Goal: Complete application form

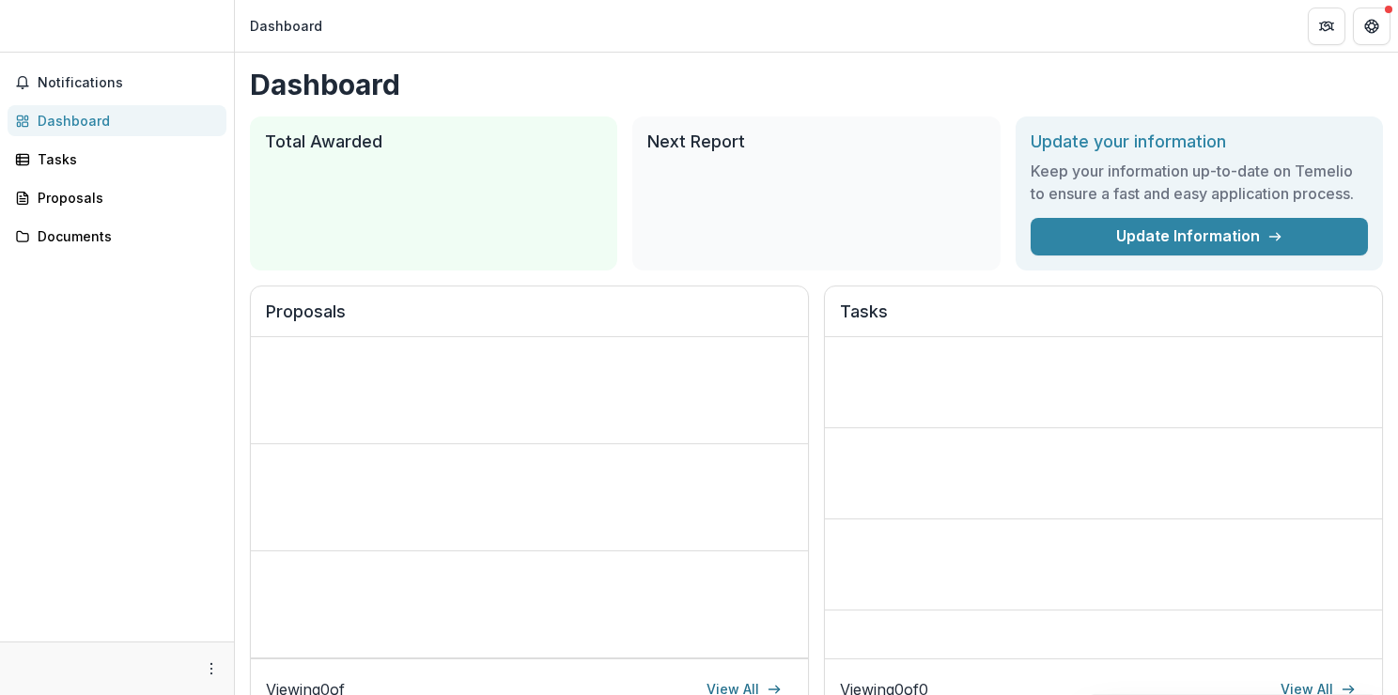
click at [1276, 98] on h1 "Dashboard" at bounding box center [816, 85] width 1133 height 34
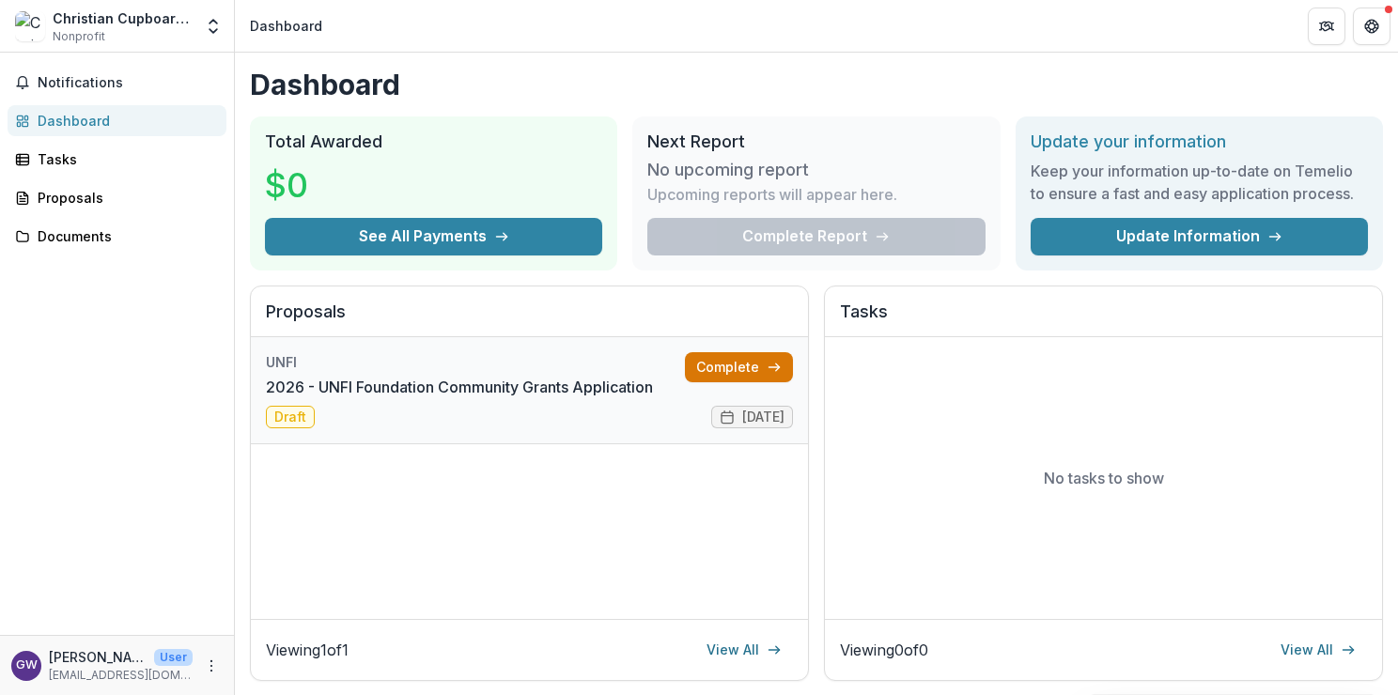
click at [729, 364] on link "Complete" at bounding box center [739, 367] width 108 height 30
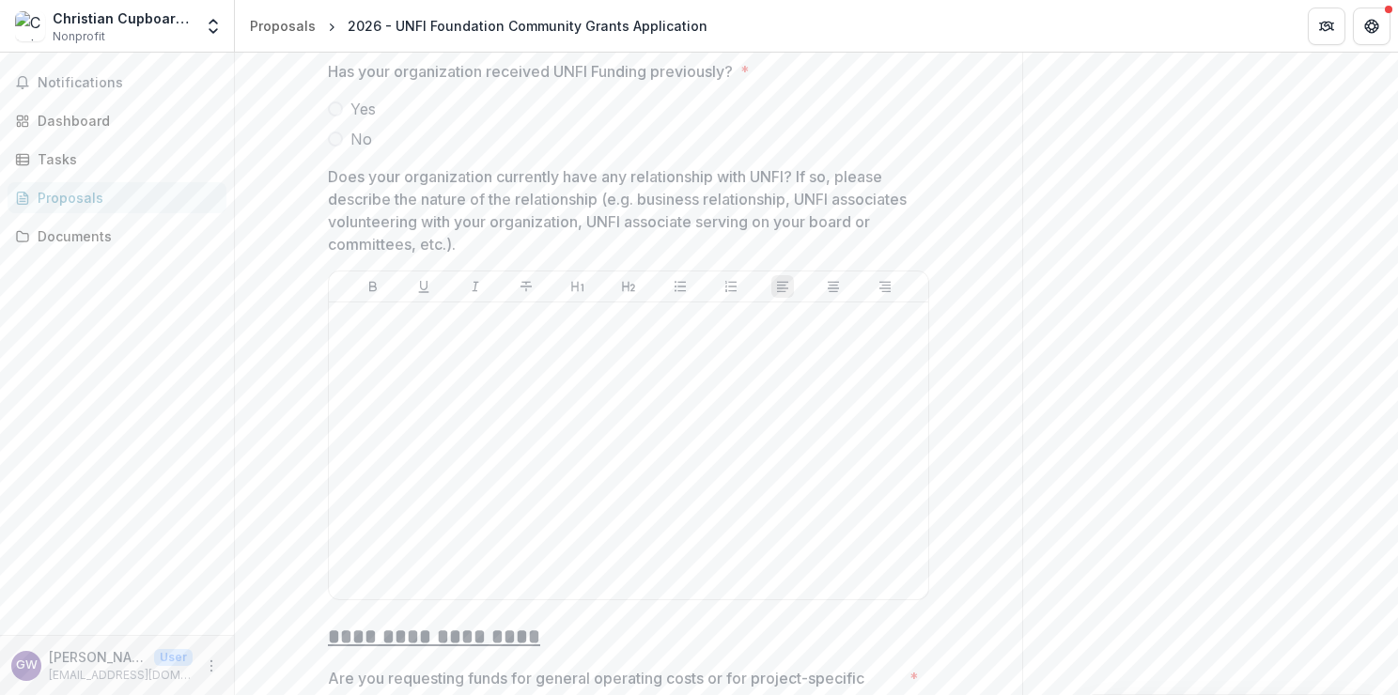
scroll to position [2645, 0]
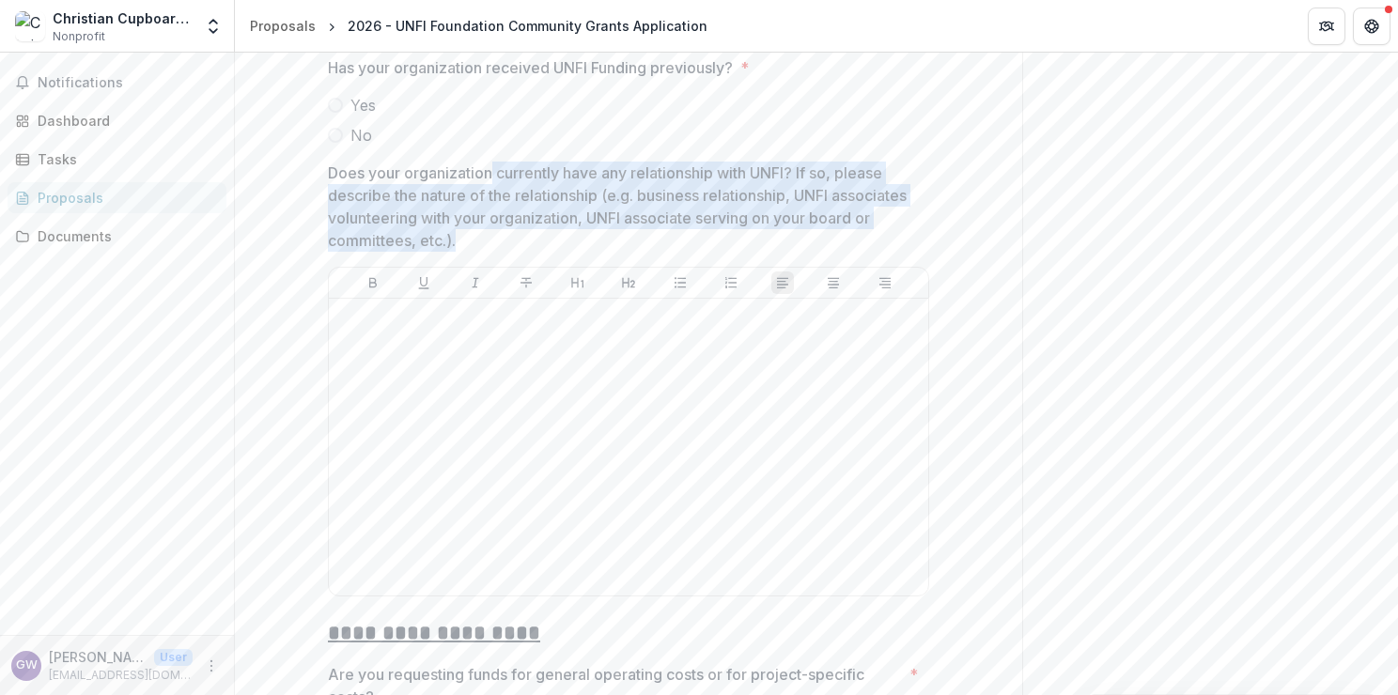
drag, startPoint x: 489, startPoint y: 163, endPoint x: 601, endPoint y: 232, distance: 132.0
click at [601, 232] on p "Does your organization currently have any relationship with UNFI? If so, please…" at bounding box center [623, 207] width 590 height 90
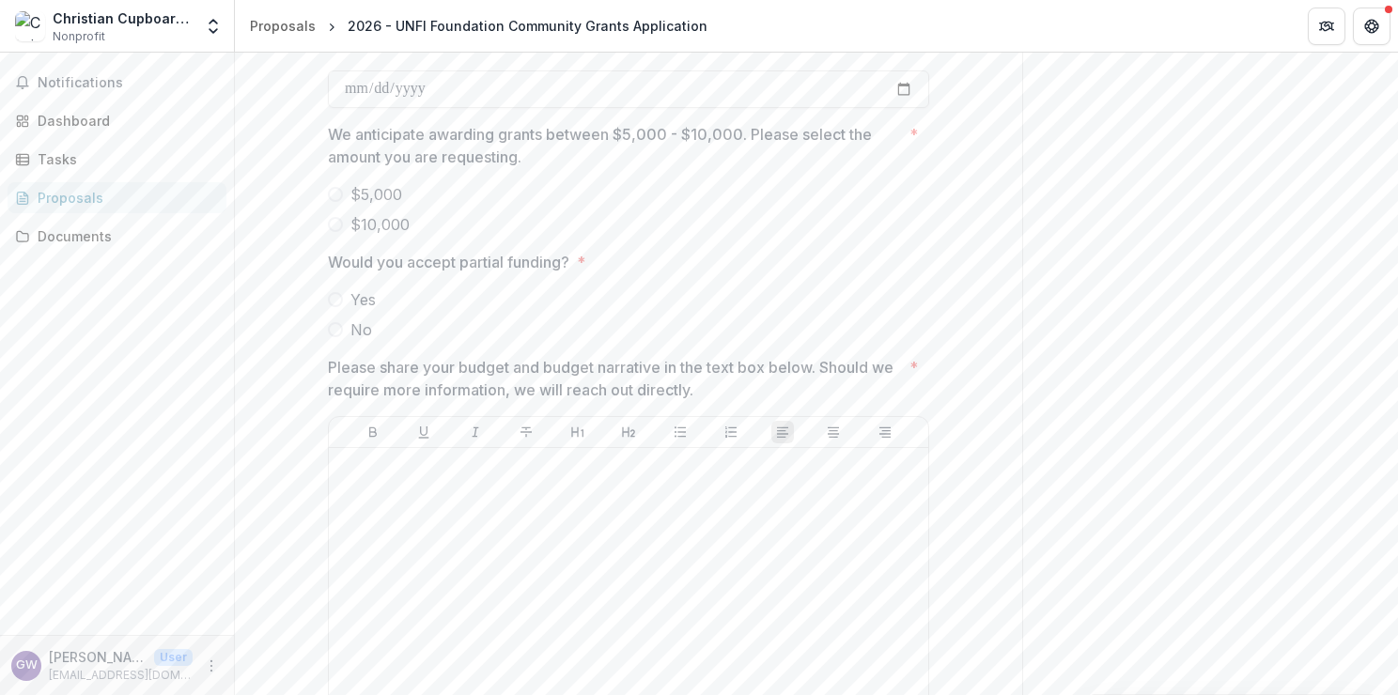
scroll to position [6963, 0]
click at [747, 322] on label "No" at bounding box center [628, 329] width 601 height 23
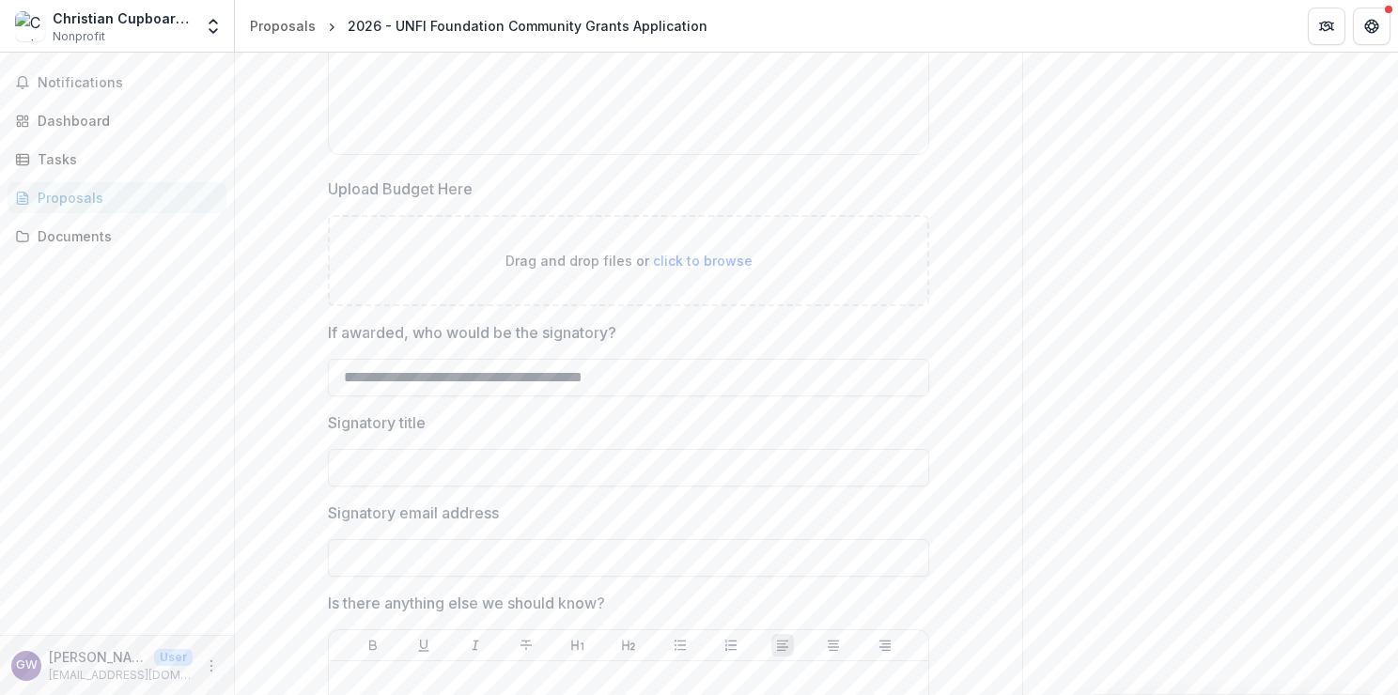
scroll to position [7587, 0]
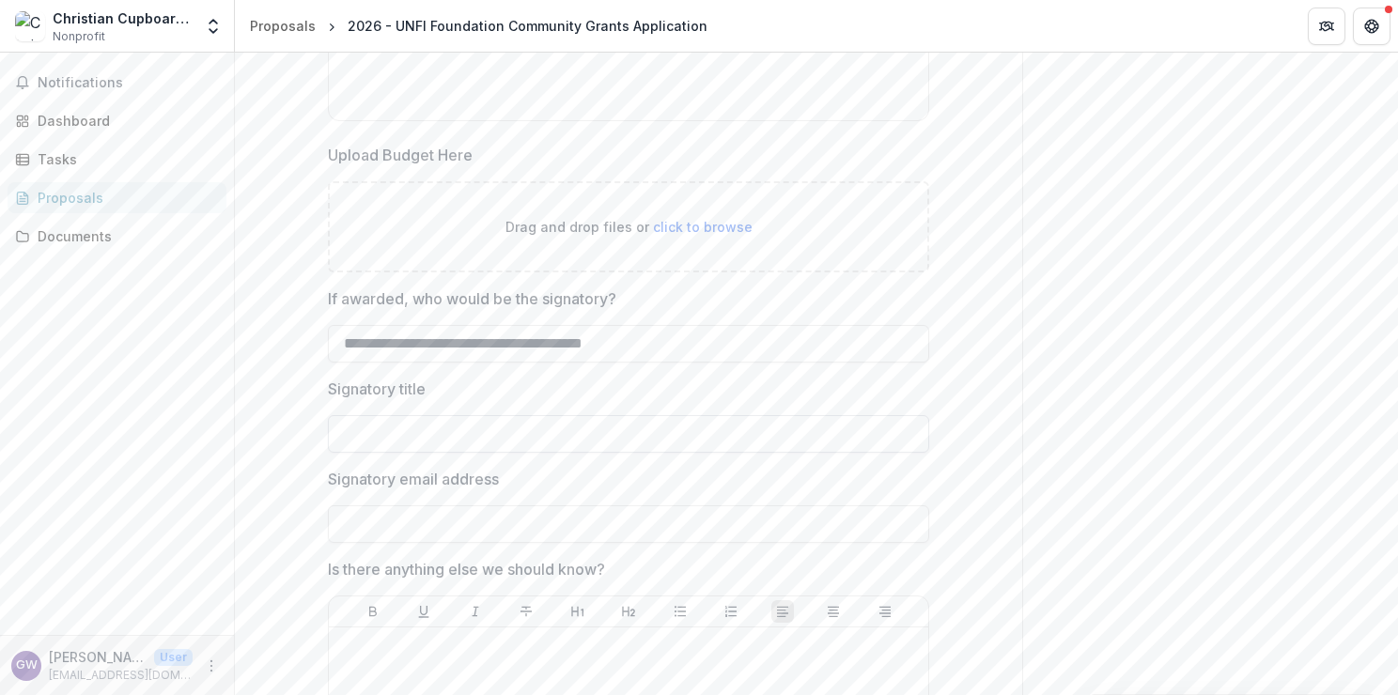
click at [635, 427] on input "Signatory title" at bounding box center [628, 434] width 601 height 38
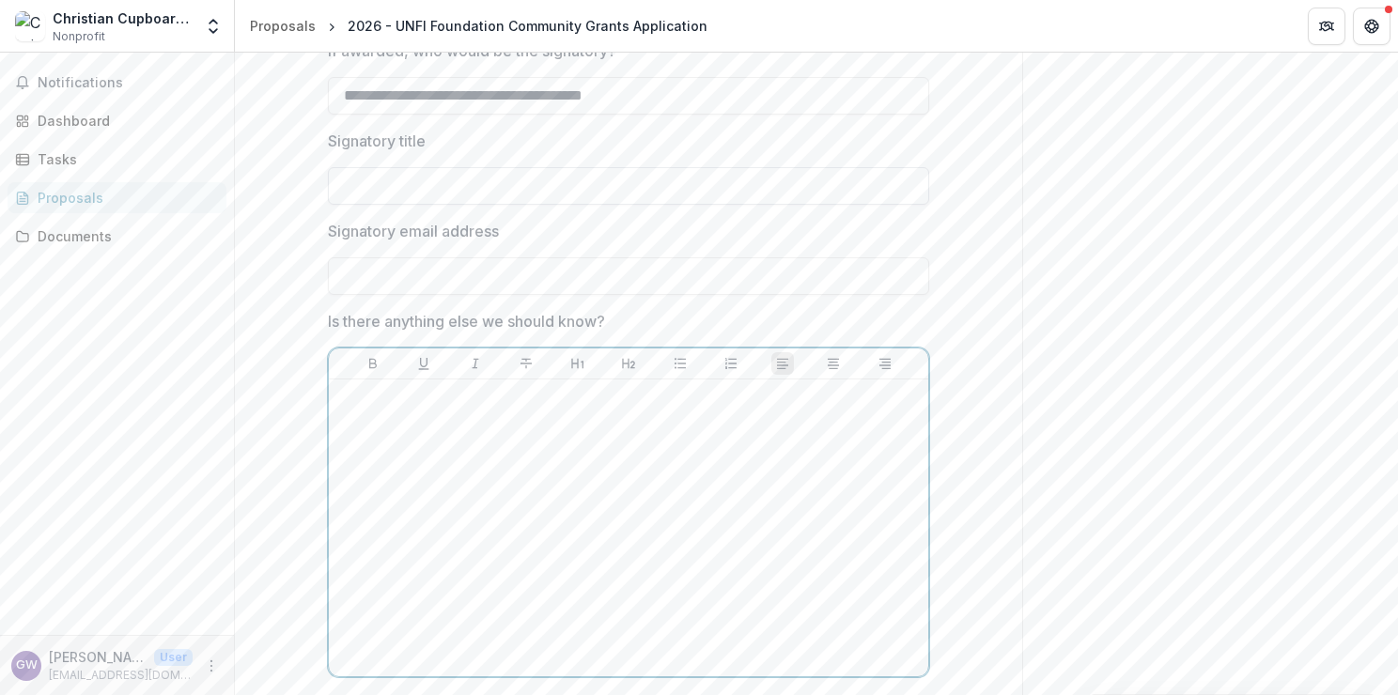
click at [635, 427] on div at bounding box center [628, 528] width 584 height 282
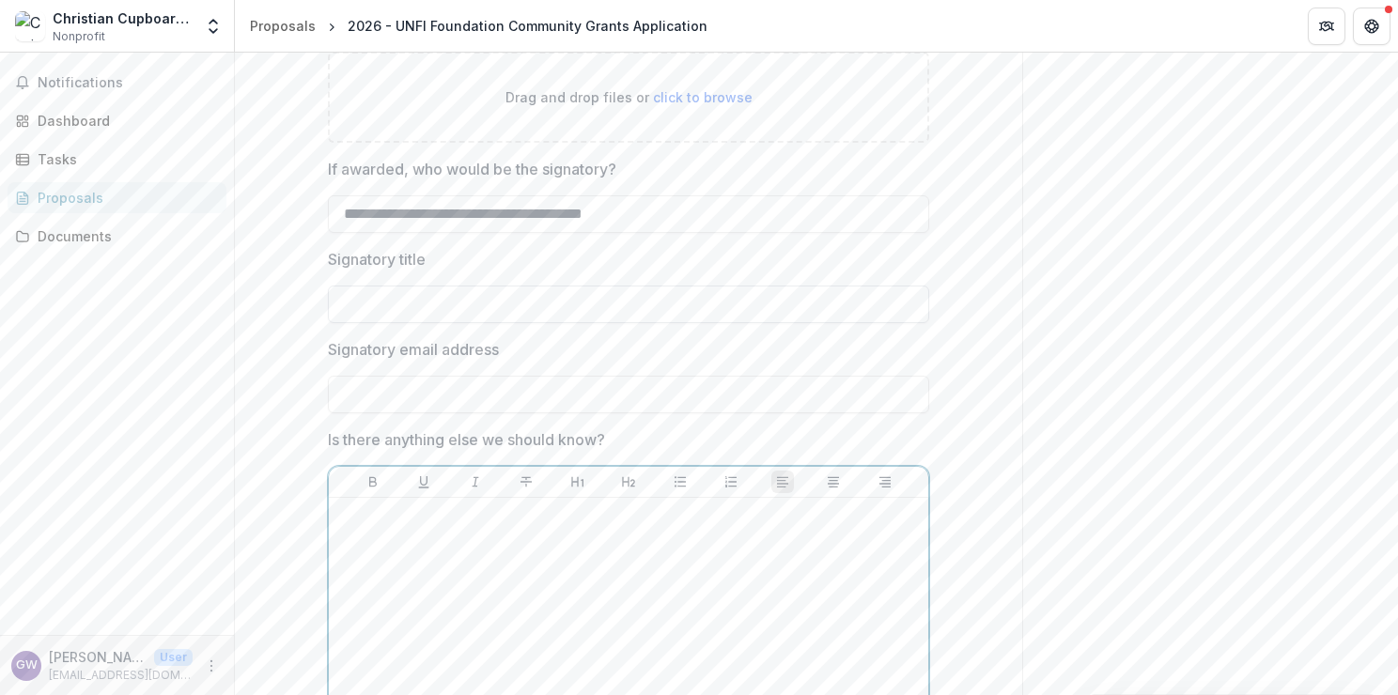
scroll to position [7680, 0]
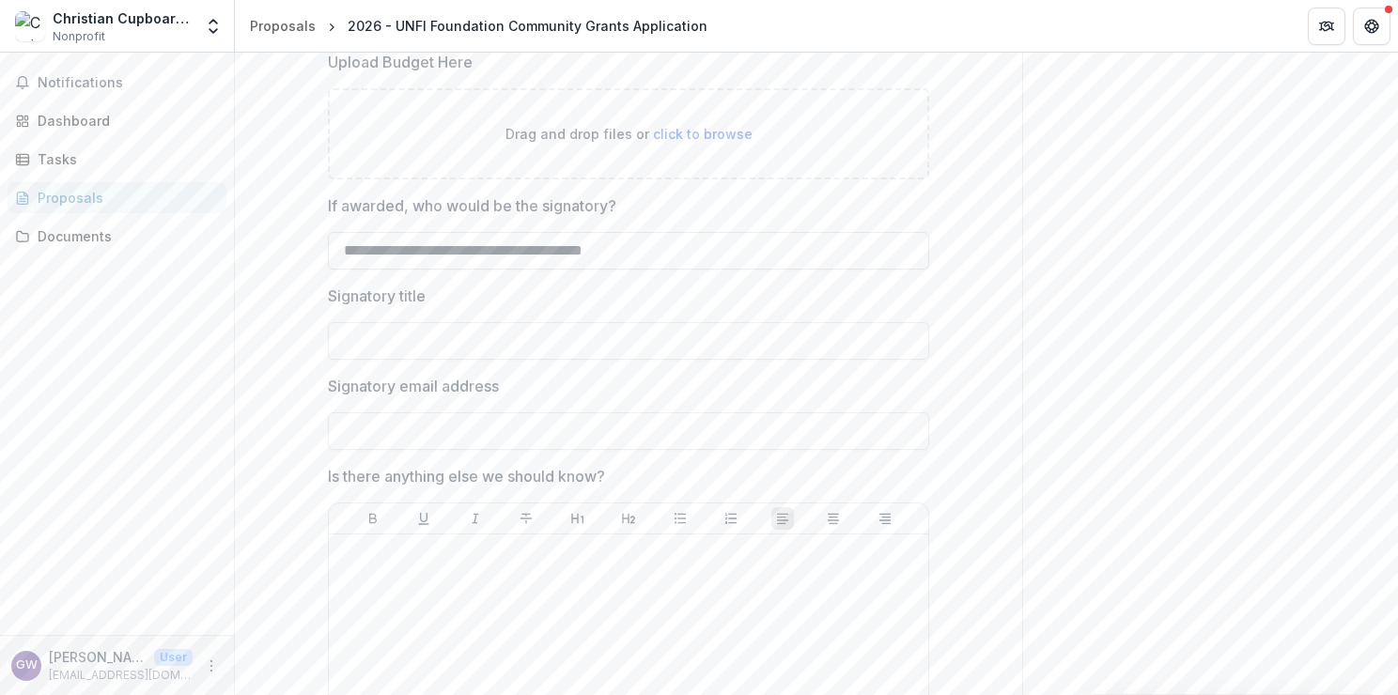
drag, startPoint x: 680, startPoint y: 235, endPoint x: 453, endPoint y: 235, distance: 227.3
click at [453, 235] on input "**********" at bounding box center [628, 251] width 601 height 38
type input "**********"
click at [396, 340] on input "Signatory title" at bounding box center [628, 341] width 601 height 38
type input "**********"
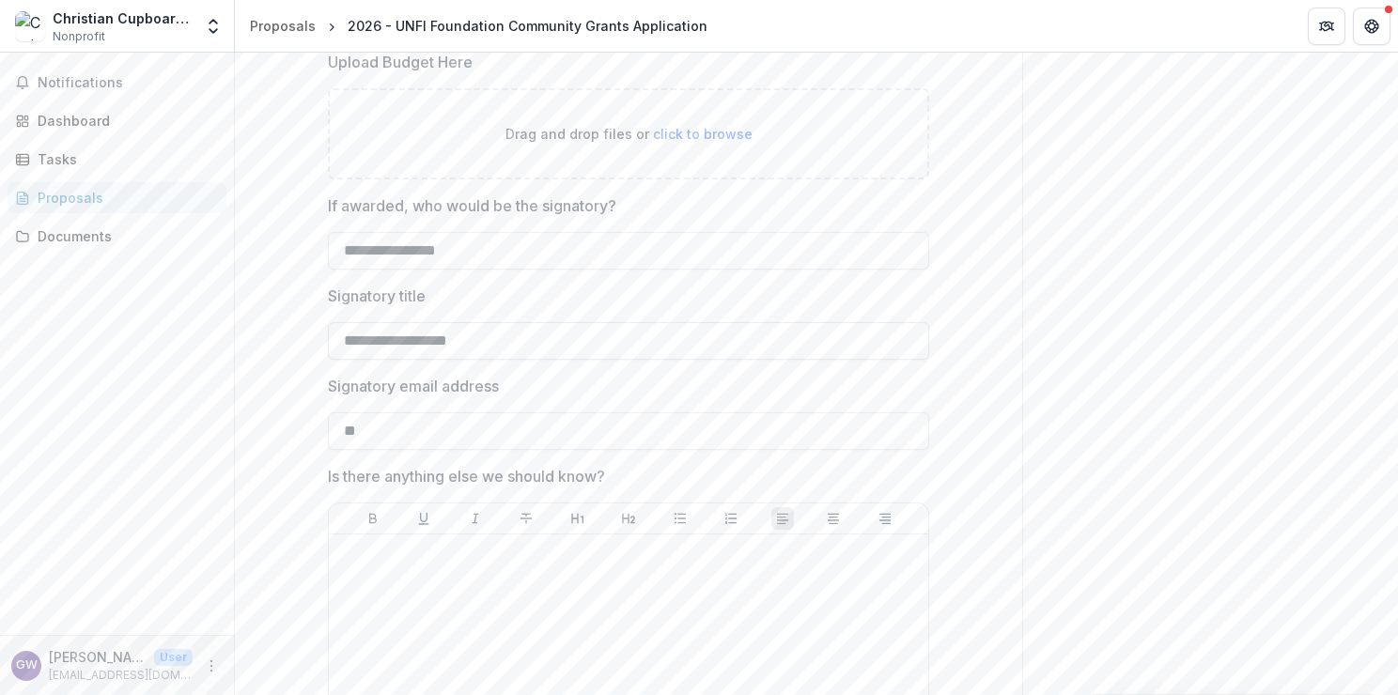
type input "*"
type input "**********"
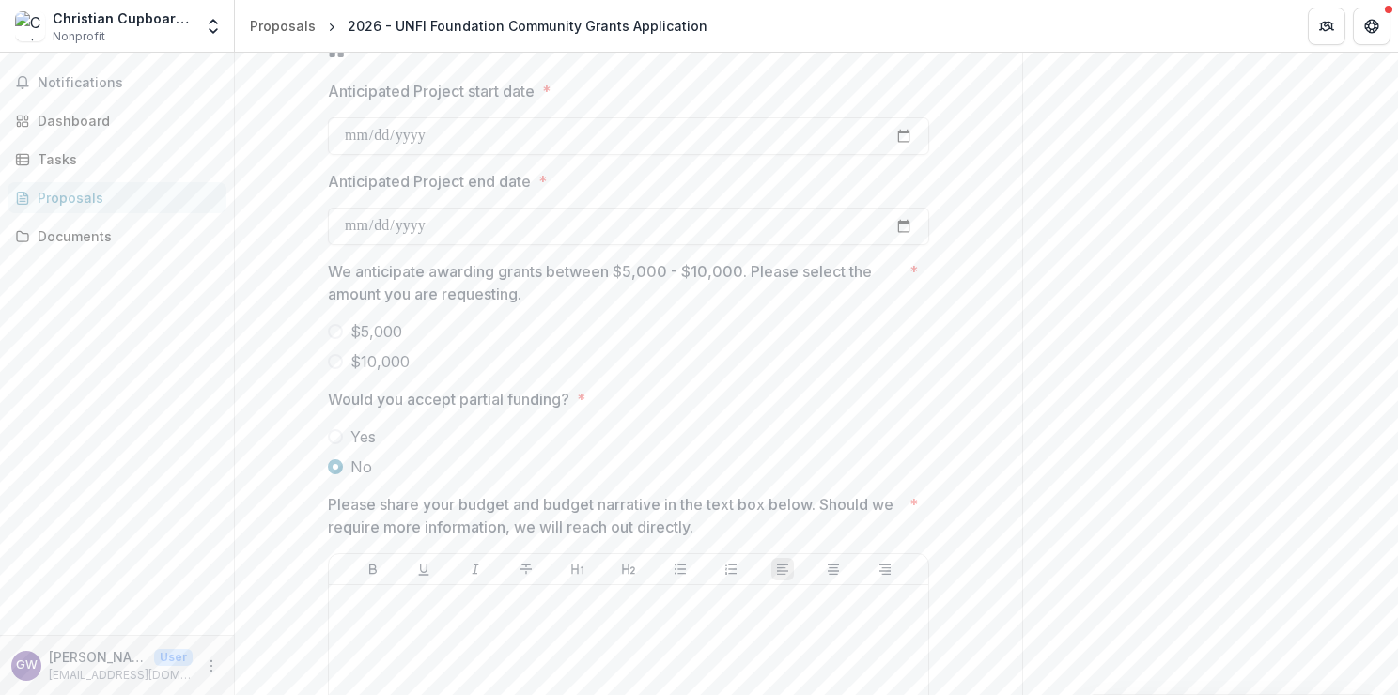
scroll to position [6827, 0]
click at [357, 430] on span "Yes" at bounding box center [362, 435] width 25 height 23
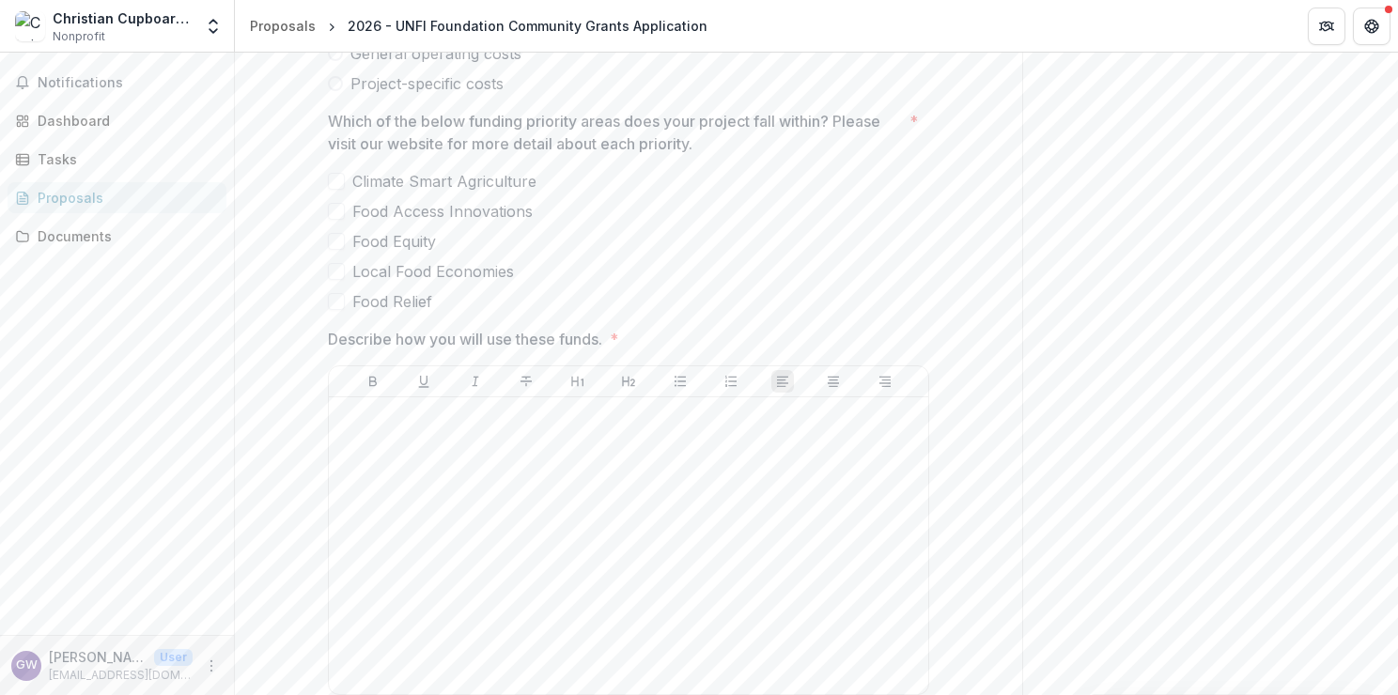
scroll to position [3265, 0]
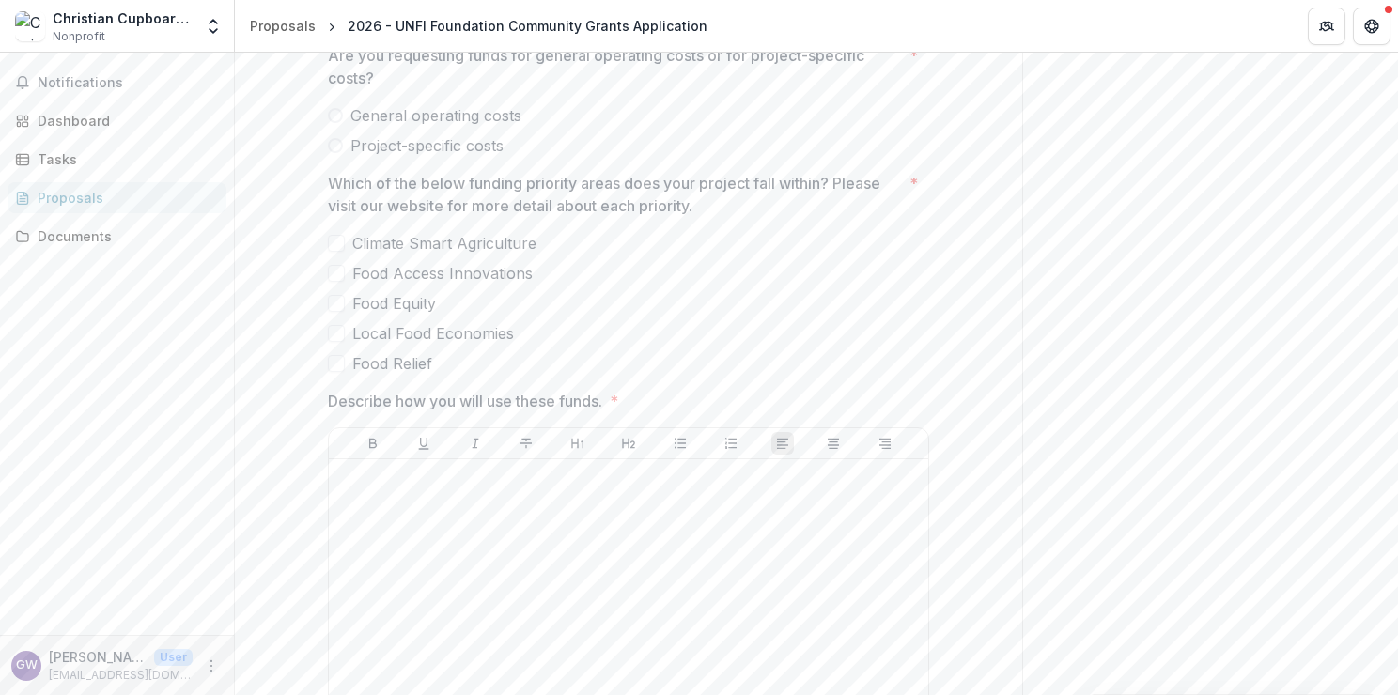
click at [488, 271] on span "Food Access Innovations" at bounding box center [442, 273] width 180 height 23
click at [386, 303] on span "Food Equity" at bounding box center [394, 303] width 84 height 23
click at [391, 365] on span "Food Relief" at bounding box center [392, 363] width 80 height 23
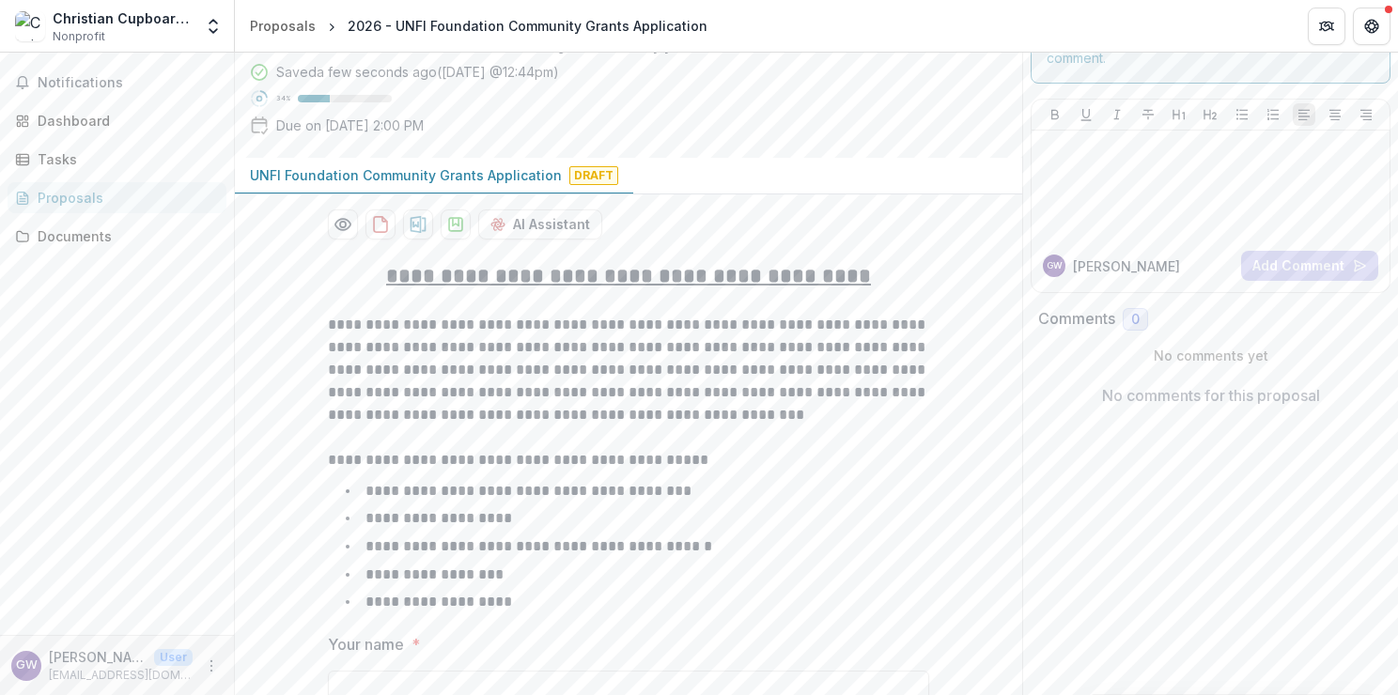
scroll to position [0, 0]
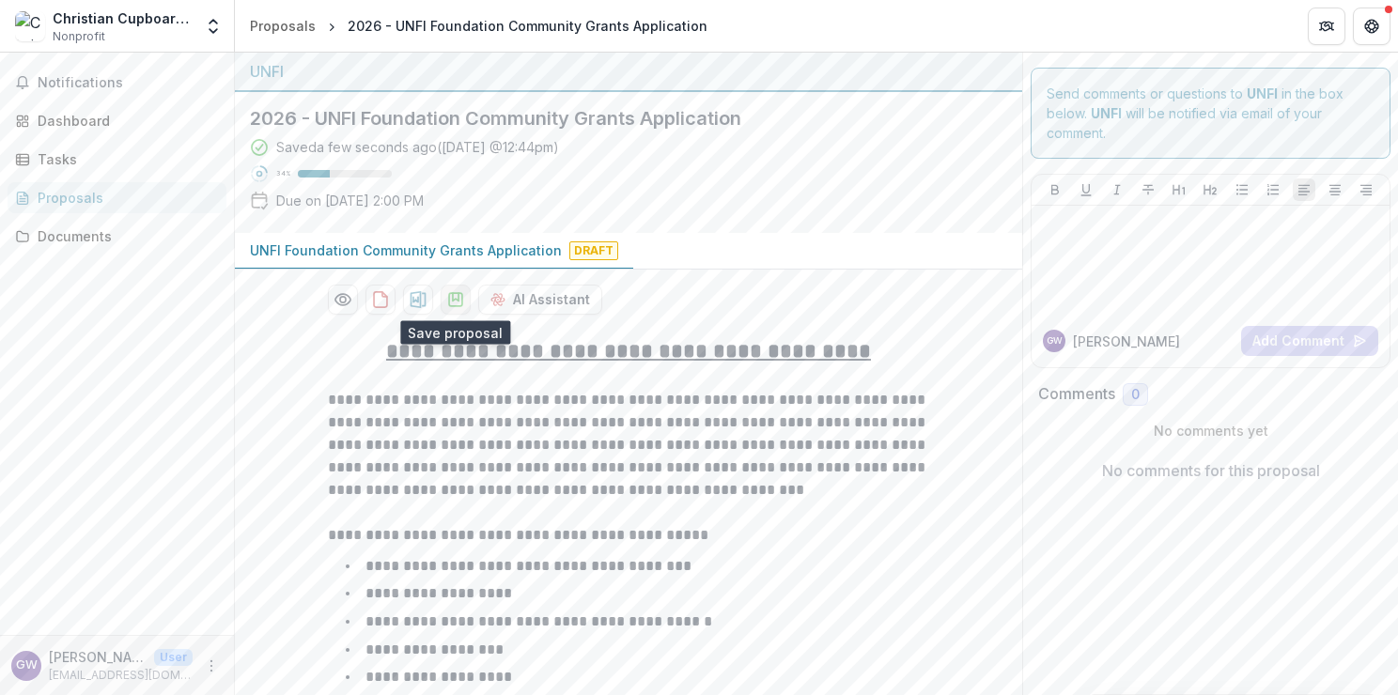
click at [452, 306] on icon "download-proposal" at bounding box center [455, 299] width 19 height 19
click at [1172, 232] on p at bounding box center [1210, 223] width 343 height 21
click at [414, 301] on icon "download-proposal" at bounding box center [419, 299] width 16 height 17
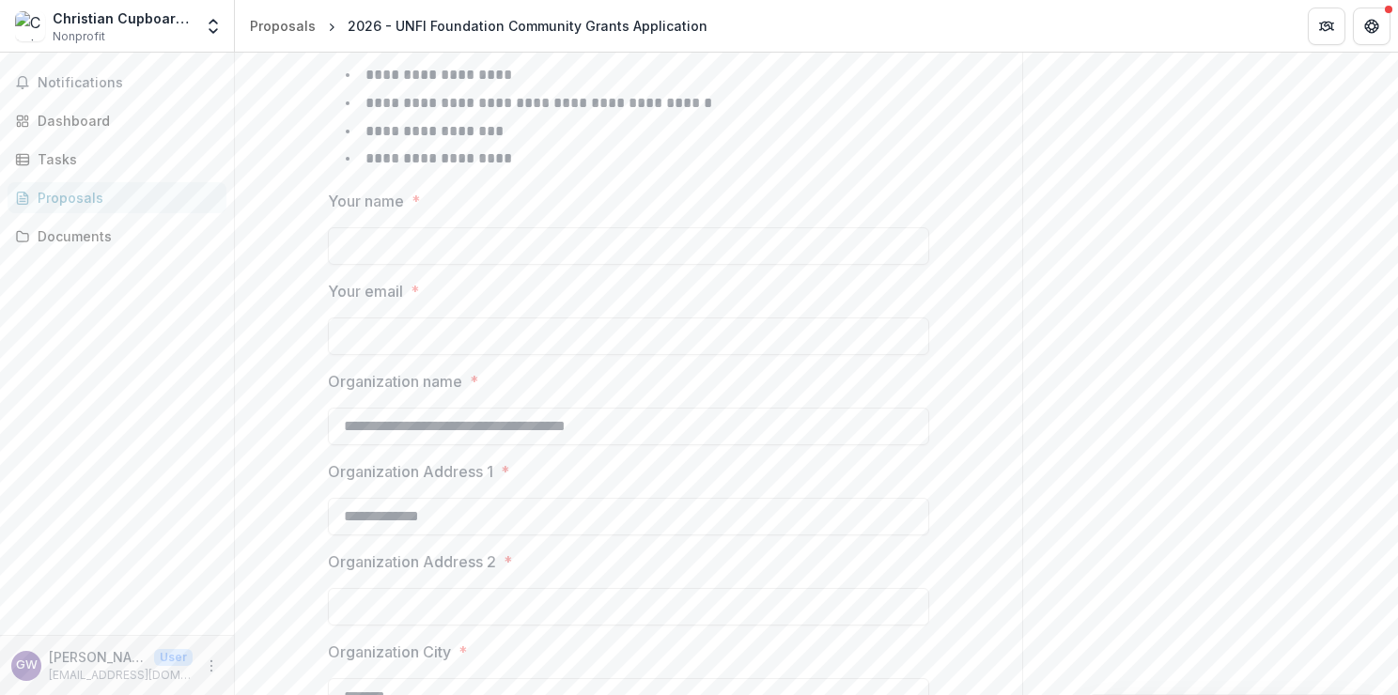
scroll to position [517, 0]
click at [400, 243] on input "Your name *" at bounding box center [628, 248] width 601 height 38
type input "**********"
type input "*"
type input "**********"
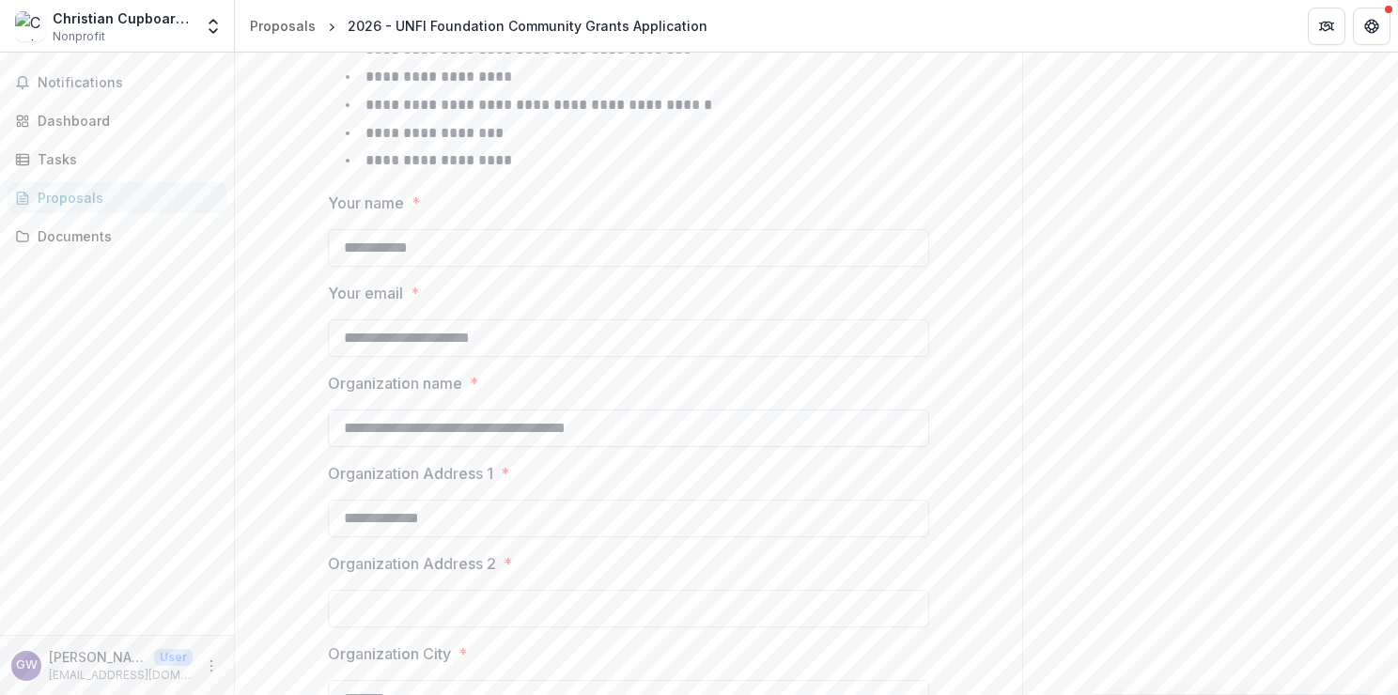
click at [343, 431] on input "**********" at bounding box center [628, 429] width 601 height 38
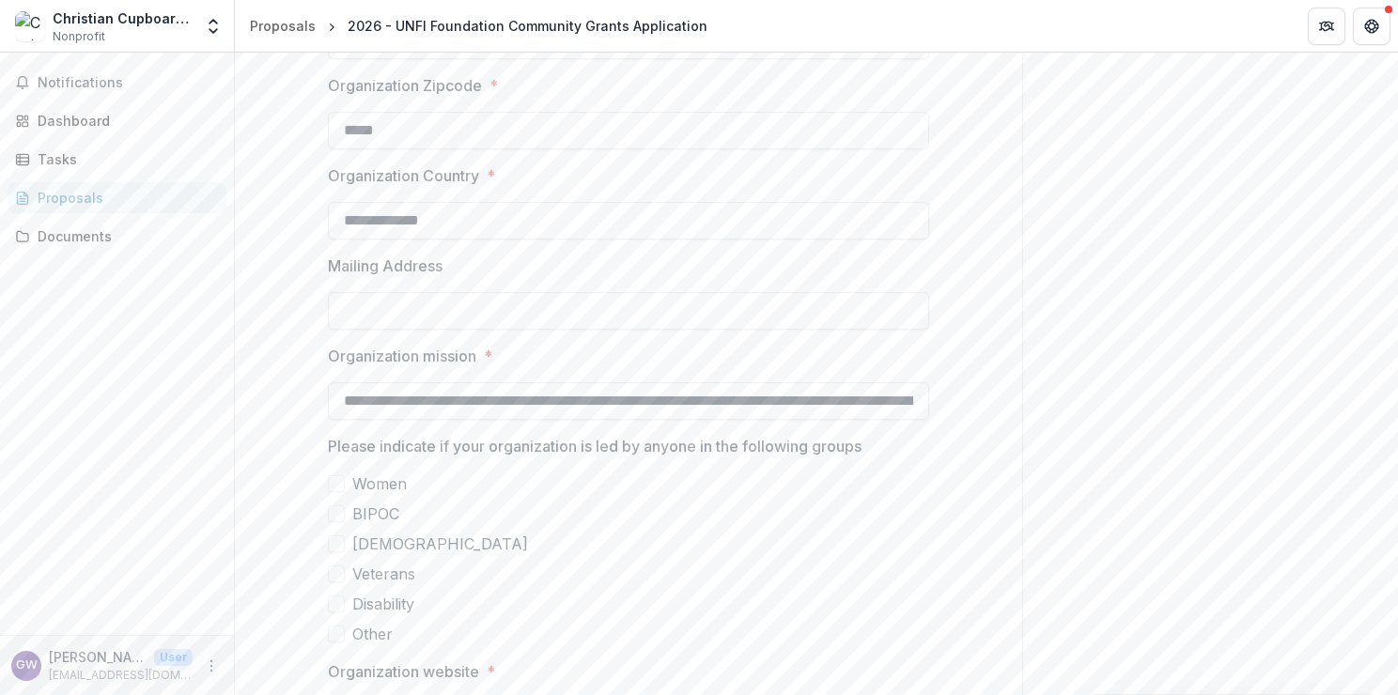
scroll to position [1266, 0]
type input "**********"
click at [567, 302] on input "Mailing Address" at bounding box center [628, 310] width 601 height 38
type input "**********"
click at [645, 529] on div "Women BIPOC LGBTQ Veterans Disability Other" at bounding box center [628, 558] width 601 height 173
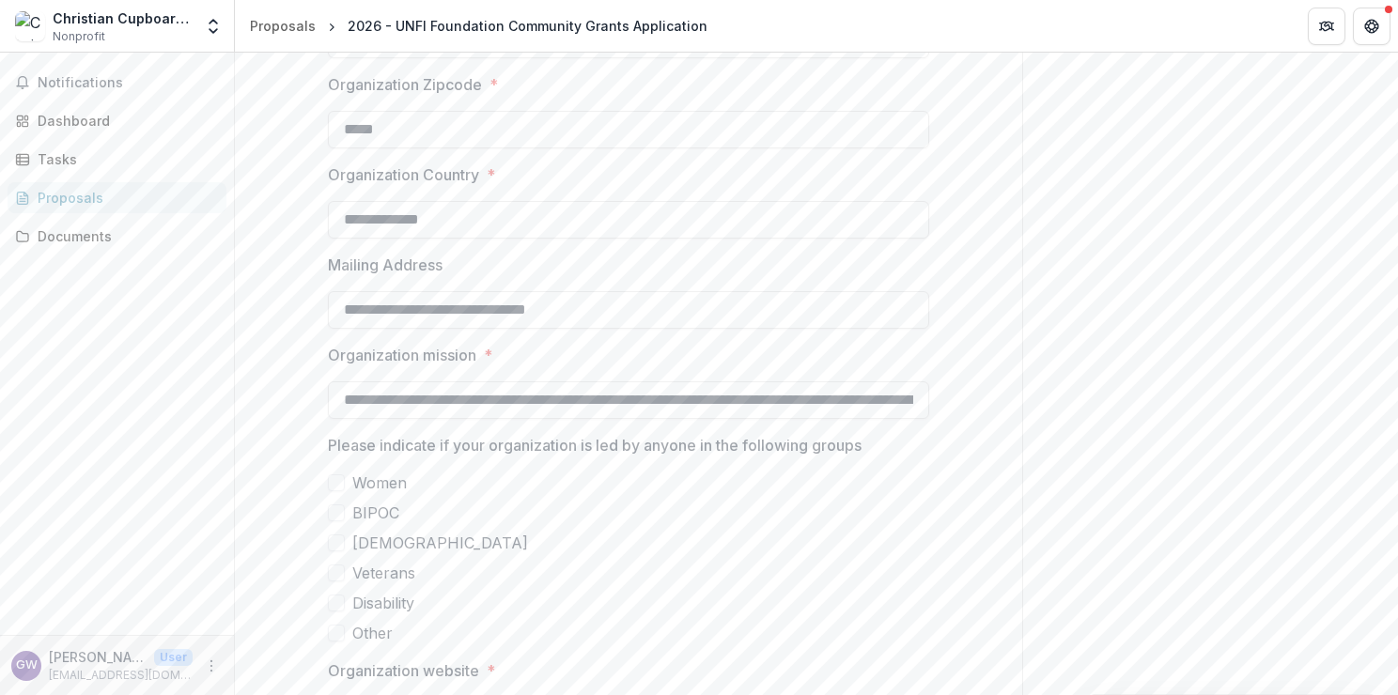
scroll to position [1388, 0]
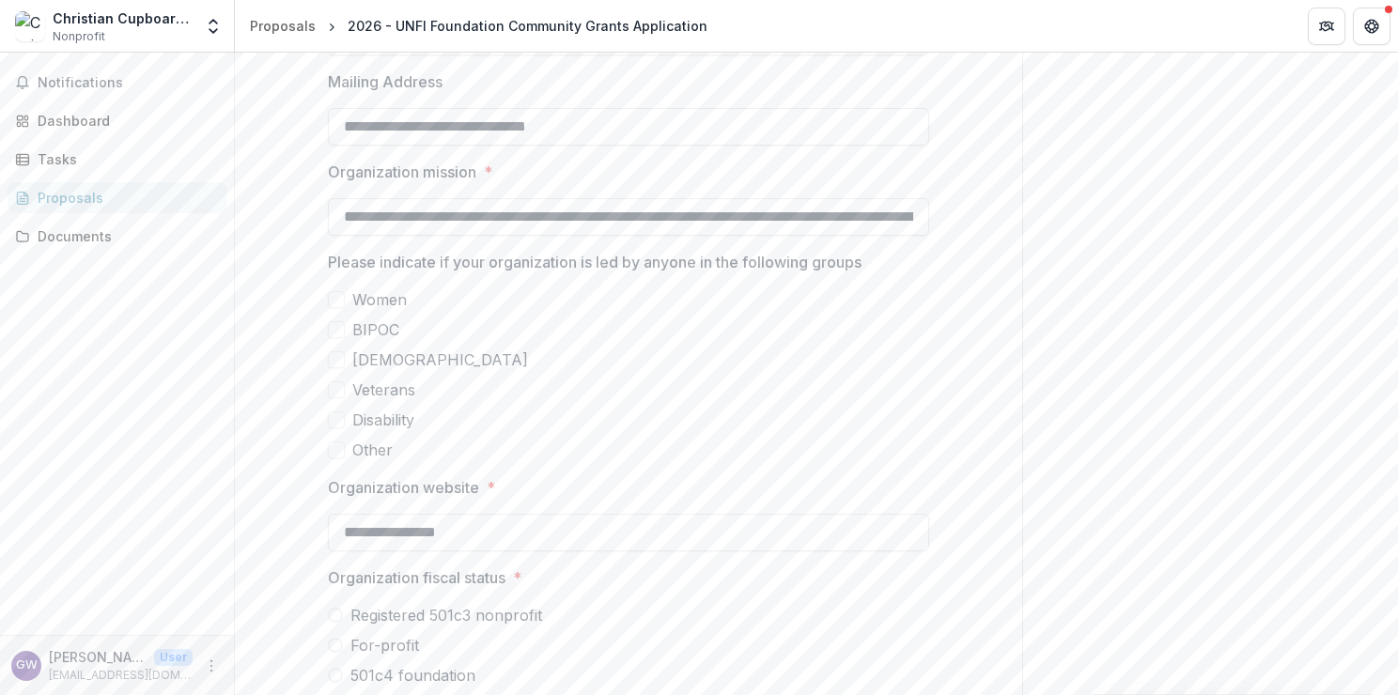
drag, startPoint x: 645, startPoint y: 529, endPoint x: 551, endPoint y: 298, distance: 249.8
click at [398, 292] on span "Women" at bounding box center [379, 299] width 54 height 23
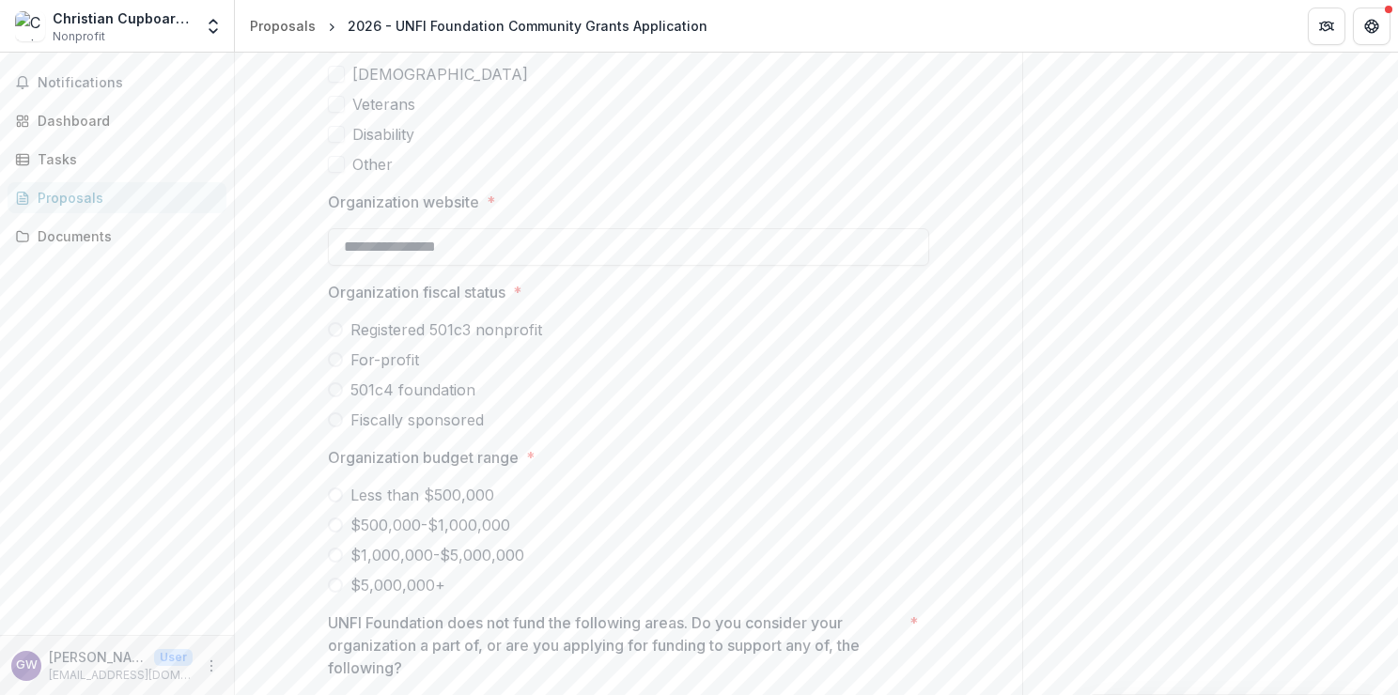
click at [496, 329] on span "Registered 501c3 nonprofit" at bounding box center [446, 329] width 192 height 23
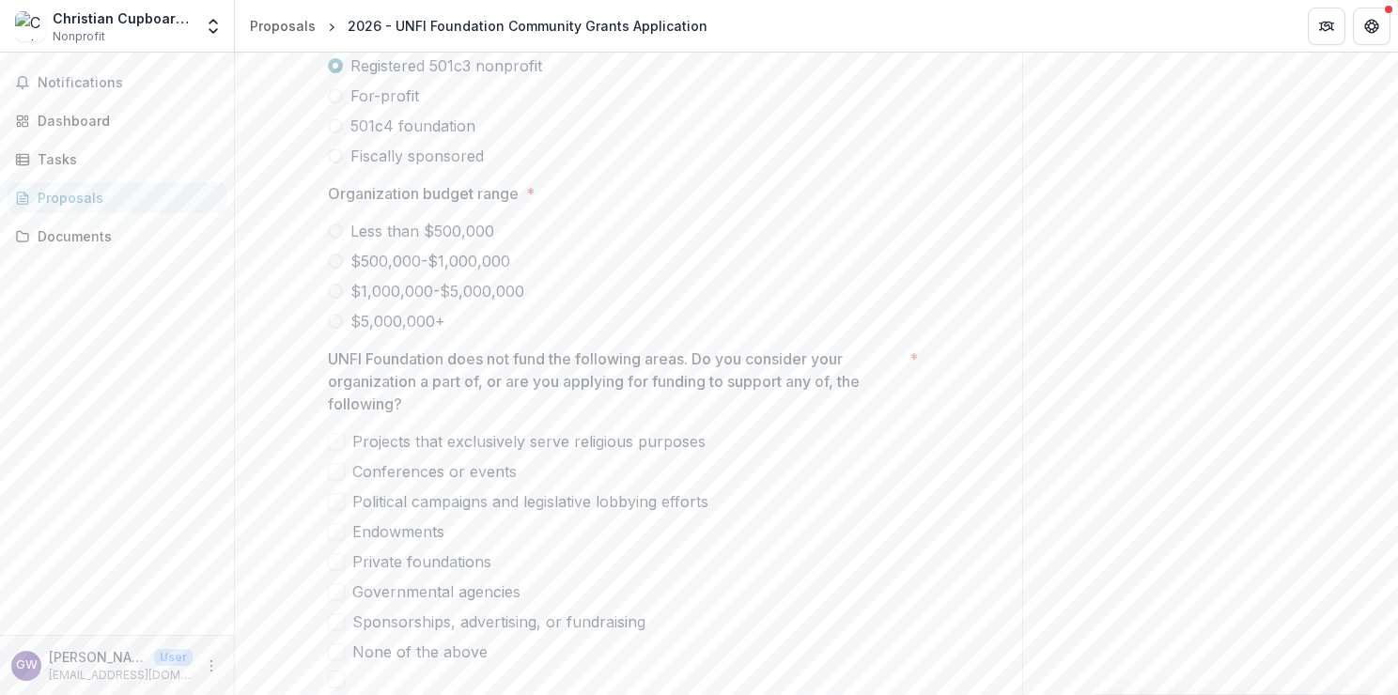
click at [486, 287] on span "$1,000,000-$5,000,000" at bounding box center [437, 291] width 174 height 23
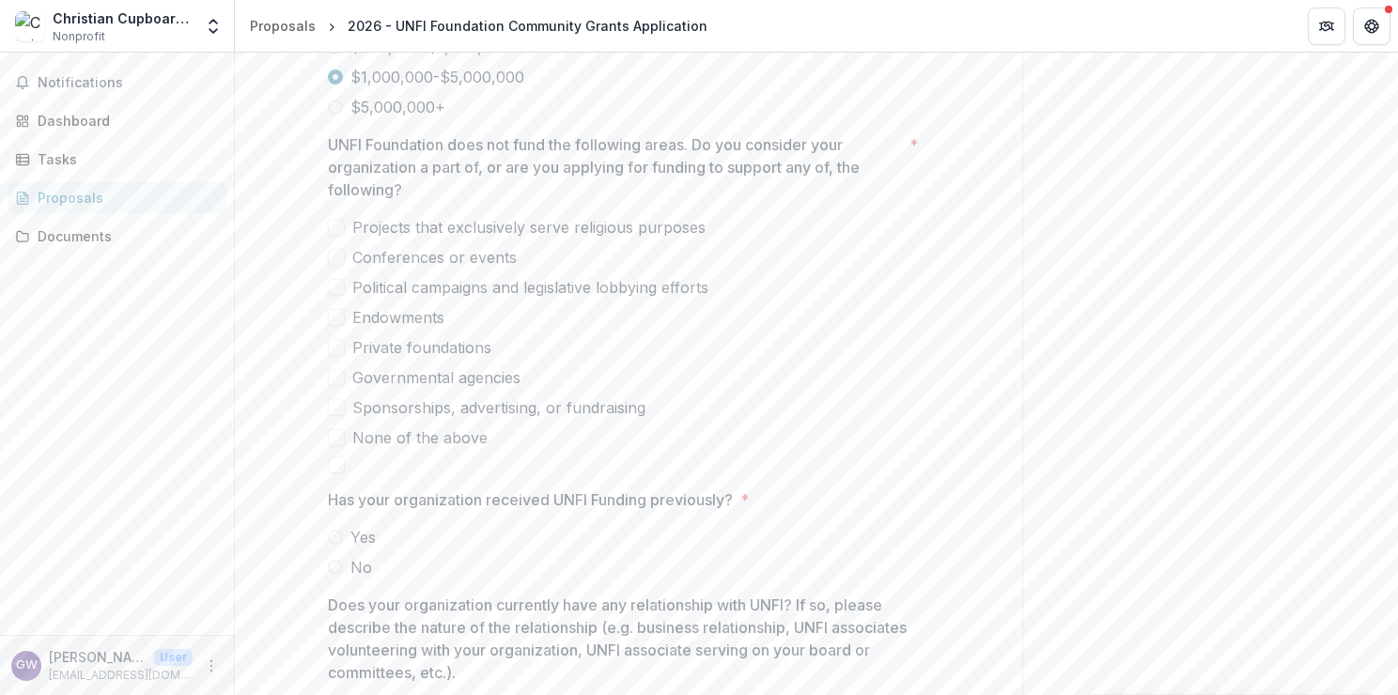
click at [430, 427] on span "None of the above" at bounding box center [419, 438] width 135 height 23
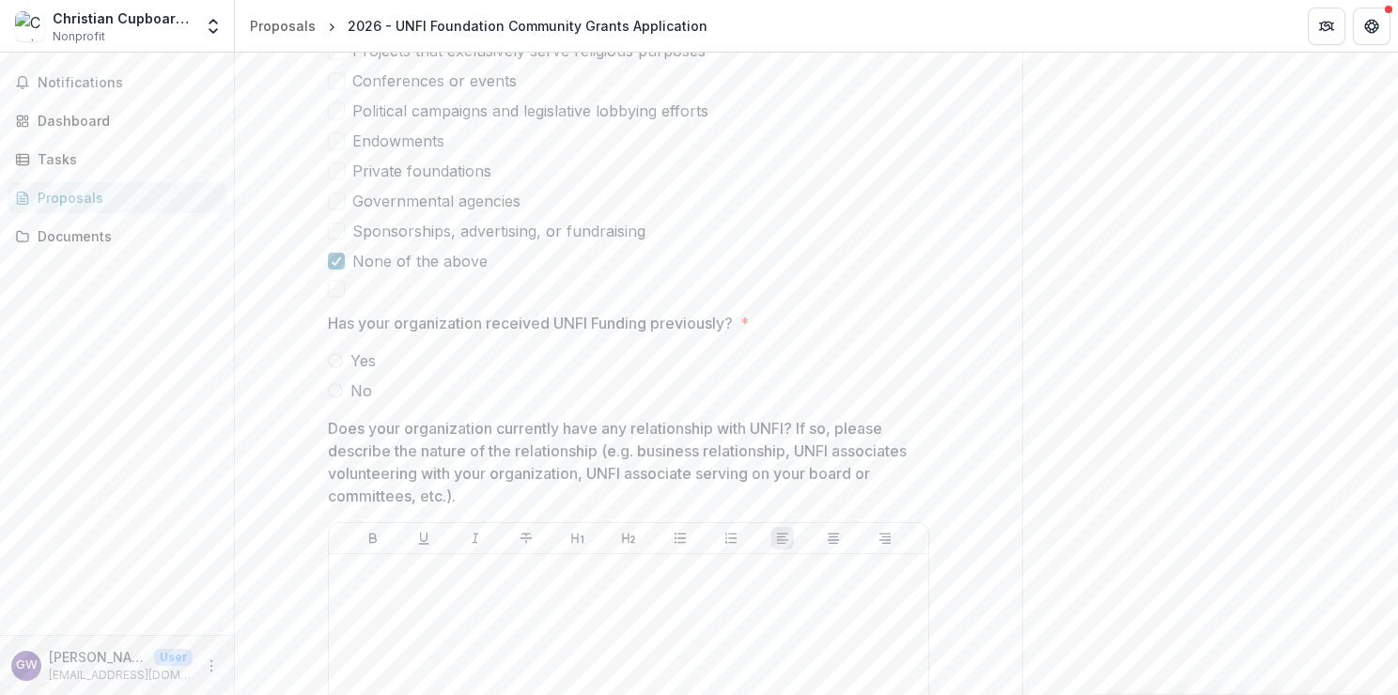
click at [361, 382] on span "No" at bounding box center [361, 391] width 22 height 23
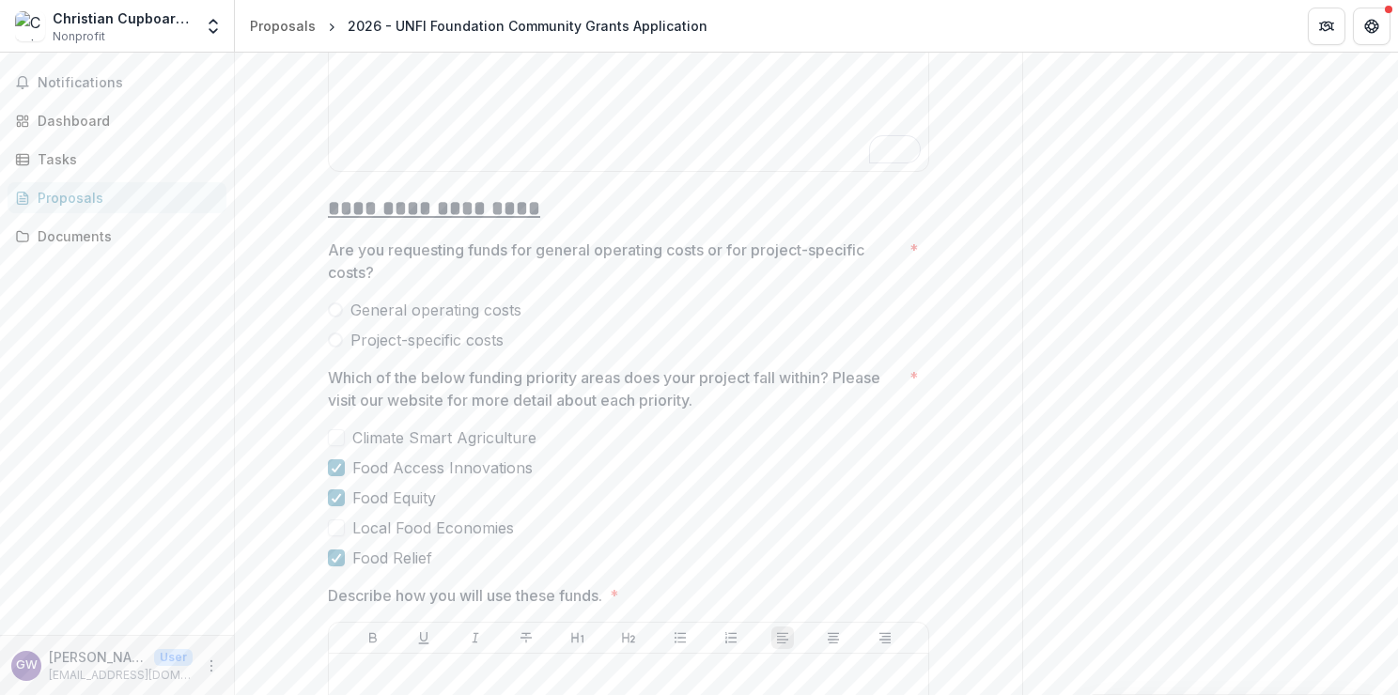
drag, startPoint x: 649, startPoint y: 355, endPoint x: 677, endPoint y: 318, distance: 46.2
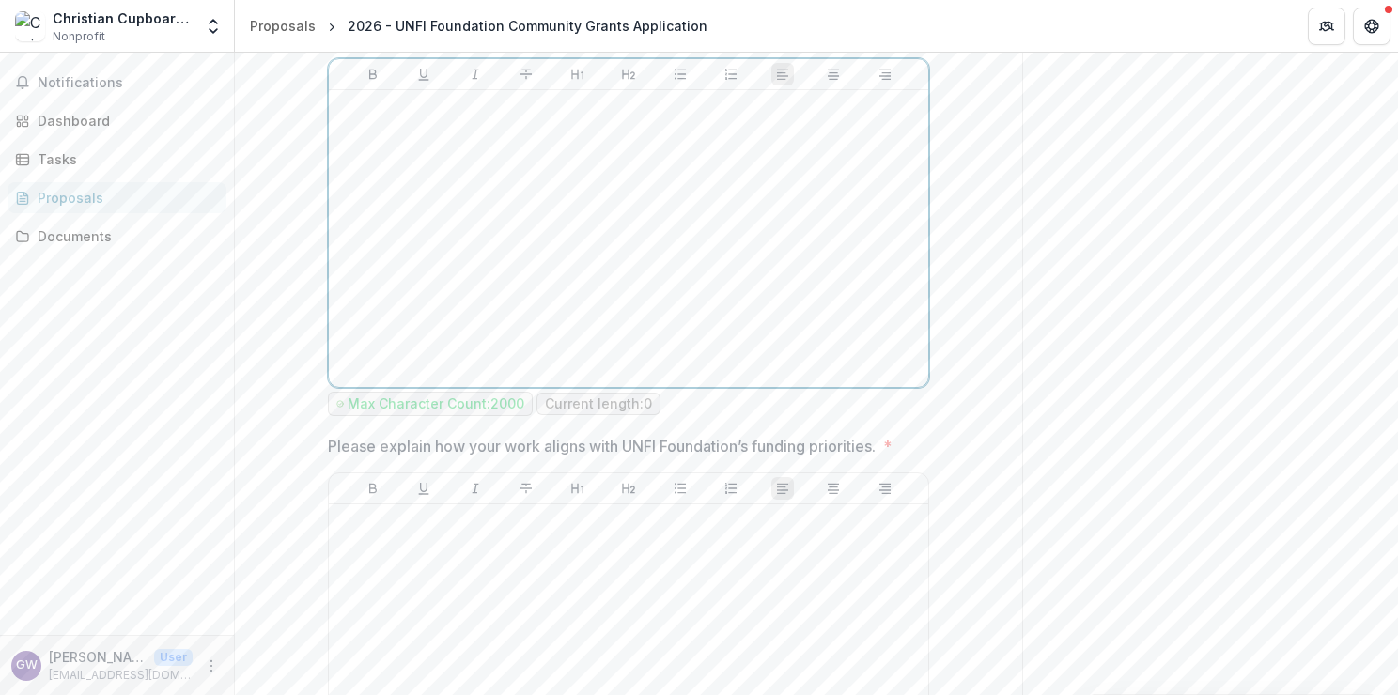
click at [499, 266] on div at bounding box center [628, 239] width 584 height 282
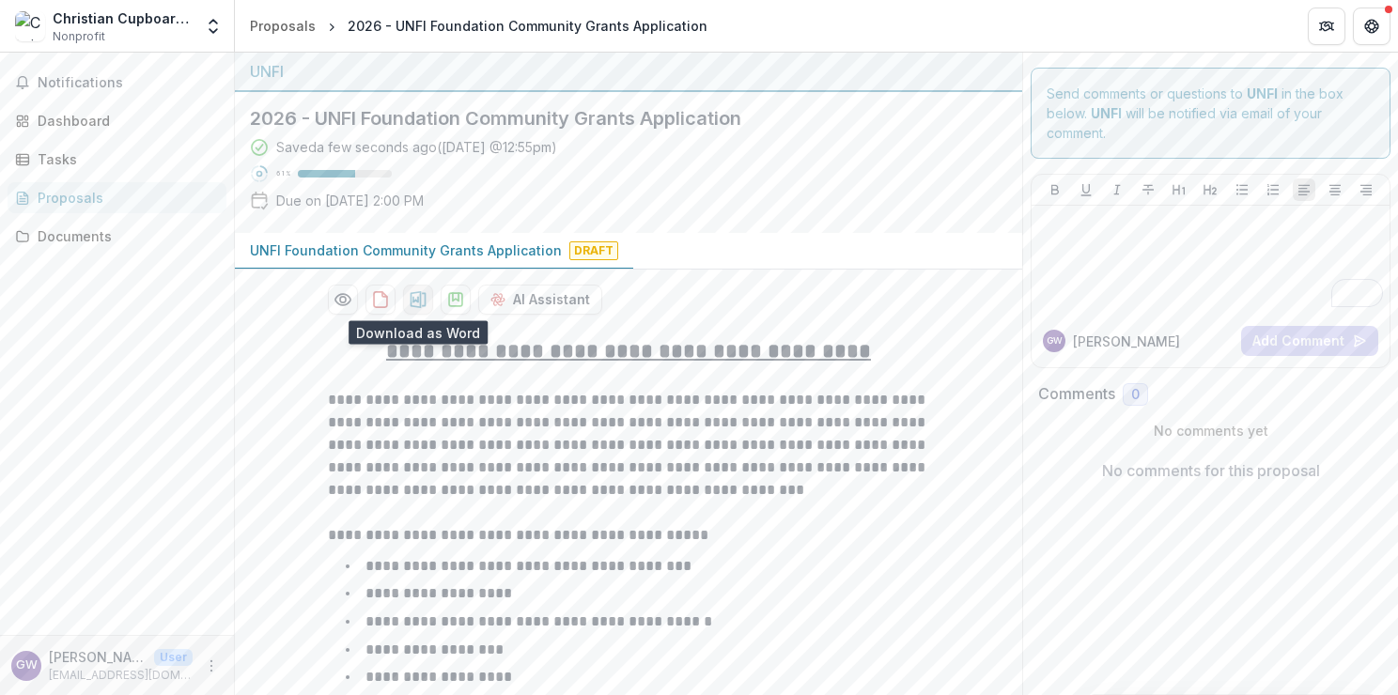
click at [414, 297] on icon "download-proposal" at bounding box center [419, 299] width 16 height 17
click at [620, 176] on div "Saved 2 minutes ago ( [DATE] @ 12:55pm ) 61 % Due on [DATE] 2:00 PM" at bounding box center [613, 177] width 727 height 81
